Goal: Find specific page/section

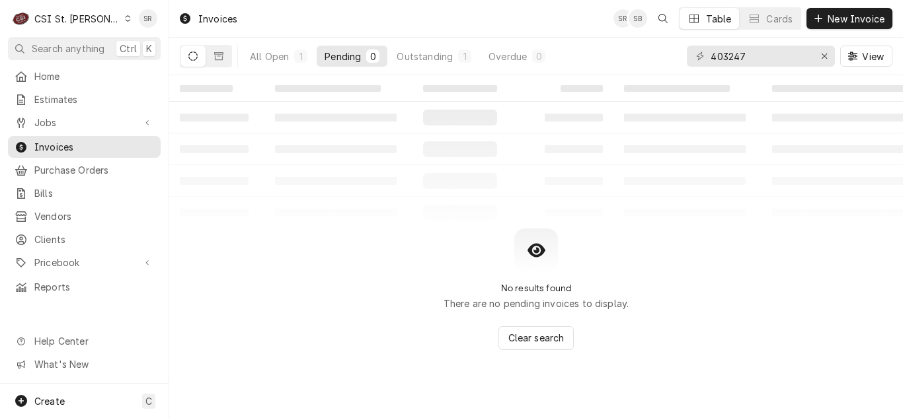
click at [95, 13] on div "C CSI St. [PERSON_NAME]" at bounding box center [72, 18] width 128 height 26
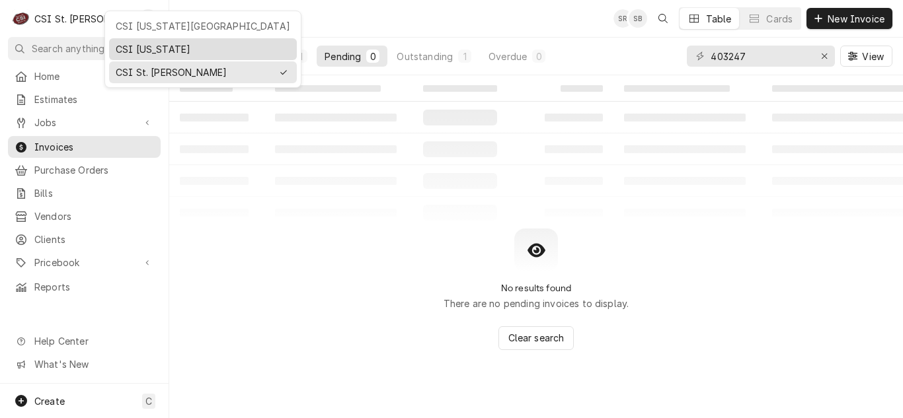
click at [143, 44] on div "CSI [US_STATE]" at bounding box center [203, 49] width 174 height 14
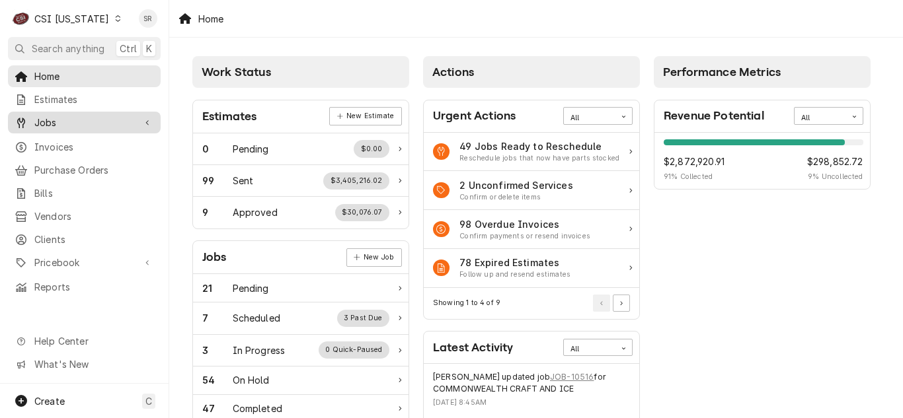
click at [100, 124] on span "Jobs" at bounding box center [84, 123] width 100 height 14
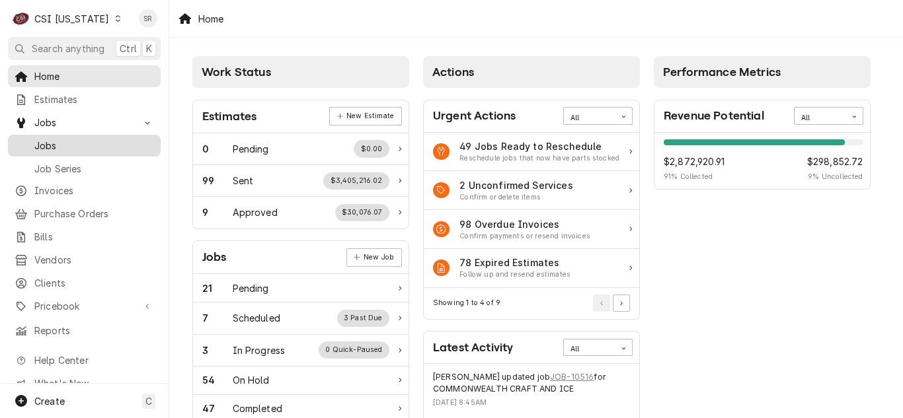
click at [84, 139] on span "Jobs" at bounding box center [94, 146] width 120 height 14
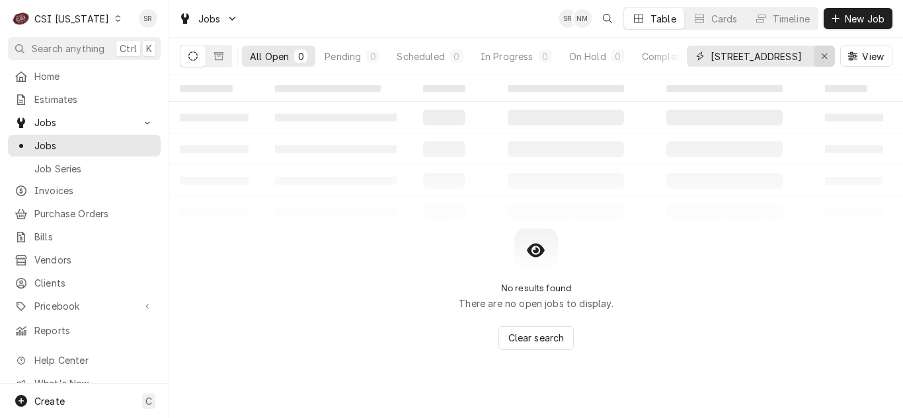
click at [821, 55] on icon "Erase input" at bounding box center [824, 56] width 7 height 9
type input "10566"
click at [227, 63] on button "Dynamic Content Wrapper" at bounding box center [218, 56] width 25 height 21
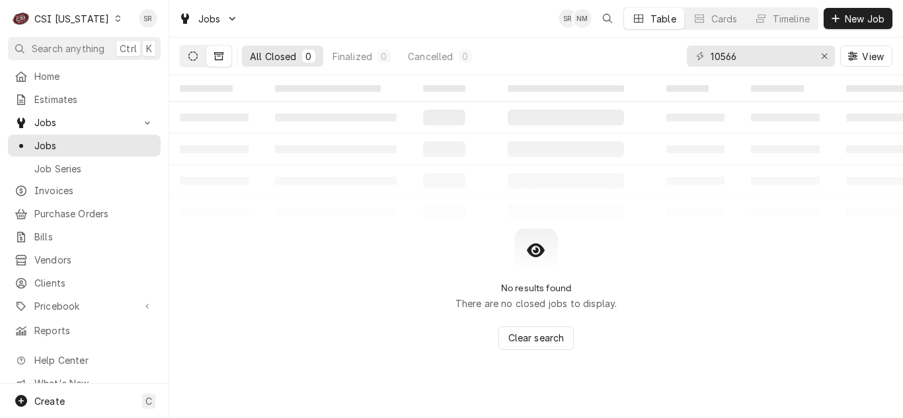
click at [192, 58] on icon "Dynamic Content Wrapper" at bounding box center [192, 56] width 9 height 9
